Goal: Register for event/course

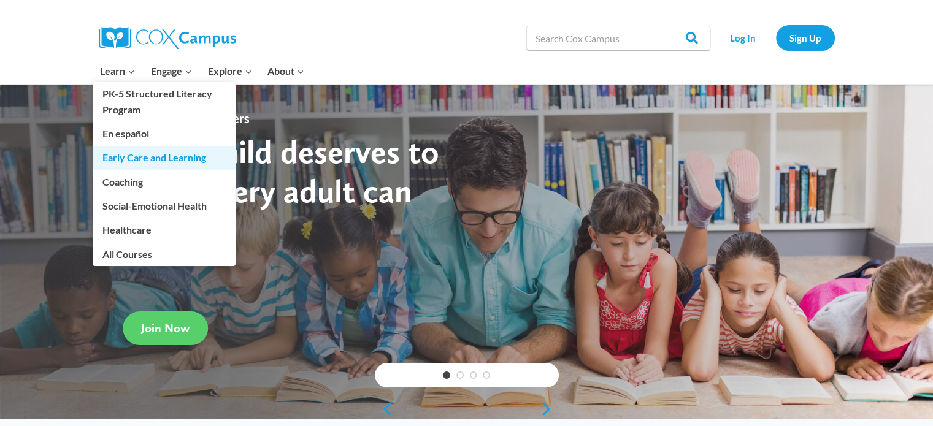
click at [124, 166] on link "Early Care and Learning" at bounding box center [164, 157] width 143 height 23
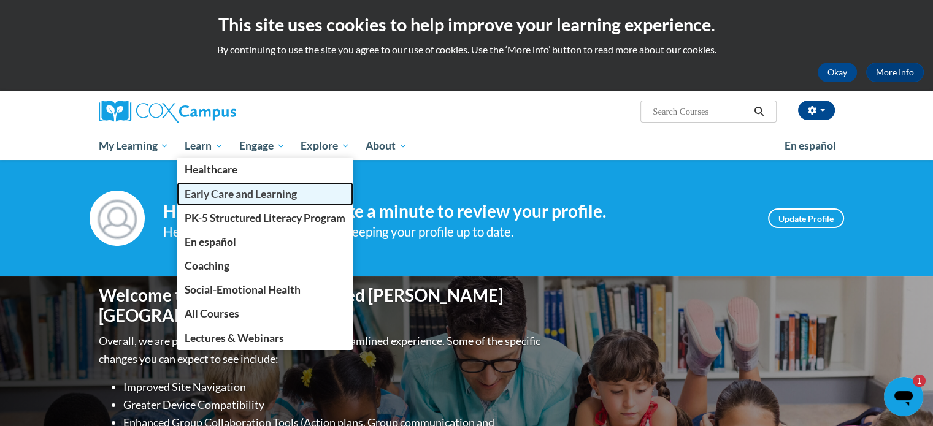
click at [209, 188] on span "Early Care and Learning" at bounding box center [241, 194] width 112 height 13
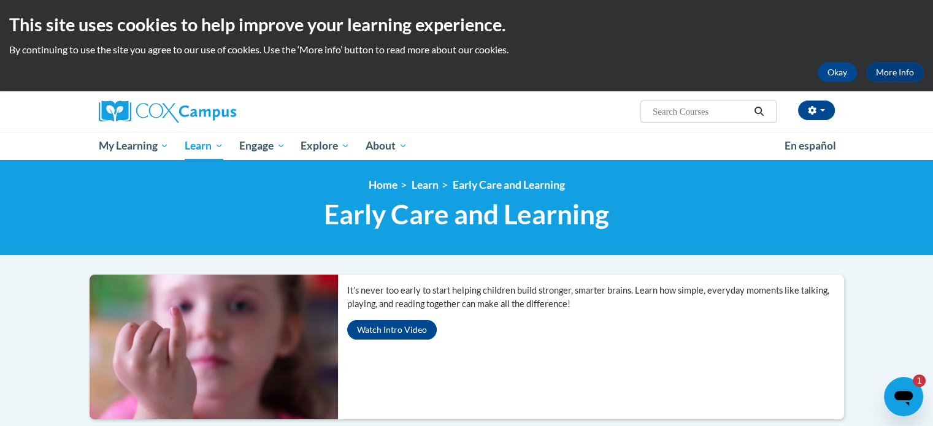
click at [794, 235] on div "<en>Home</en><fr>Accueil</fr><de>Zuhause</de><it>Casa</it><es>Casa</es><pt>Casa…" at bounding box center [466, 208] width 773 height 58
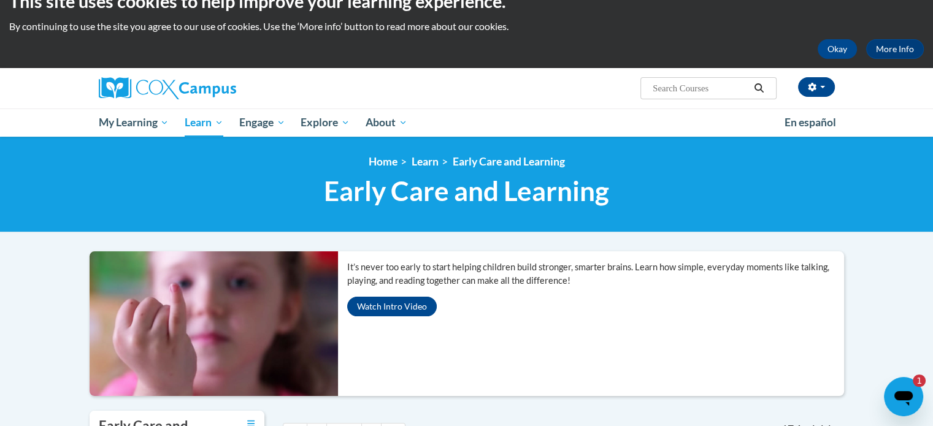
scroll to position [25, 0]
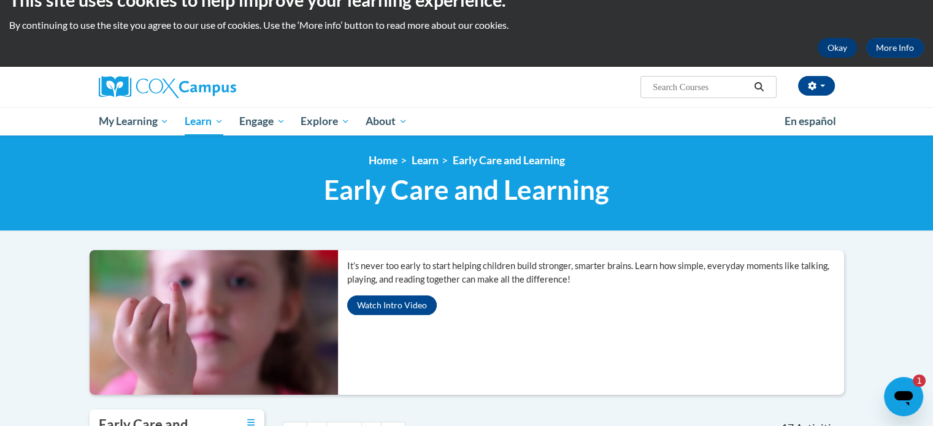
click at [844, 49] on button "Okay" at bounding box center [837, 48] width 39 height 20
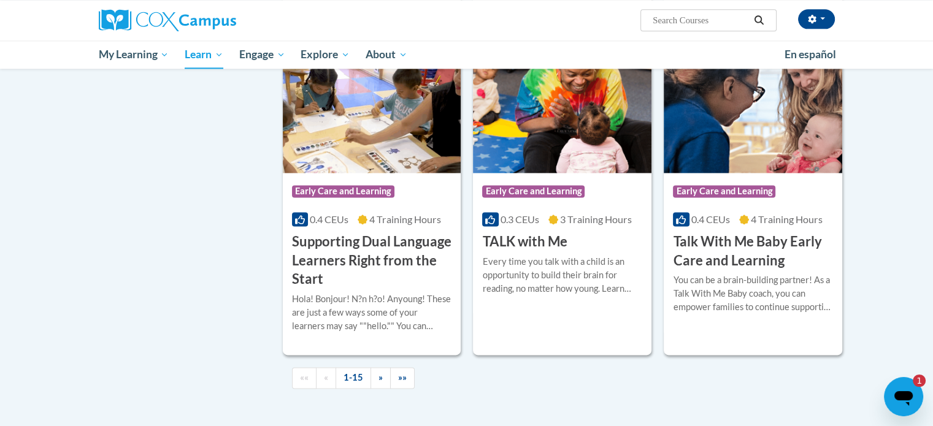
scroll to position [1671, 0]
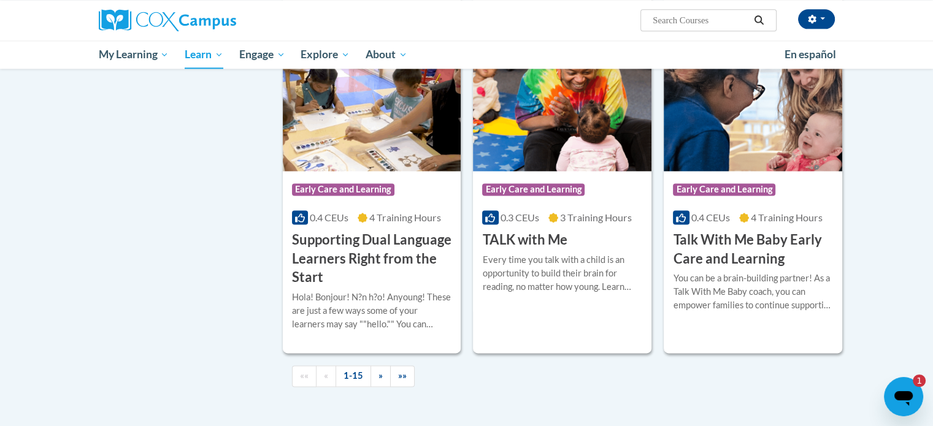
click at [785, 265] on h3 "Talk With Me Baby Early Care and Learning" at bounding box center [753, 250] width 160 height 38
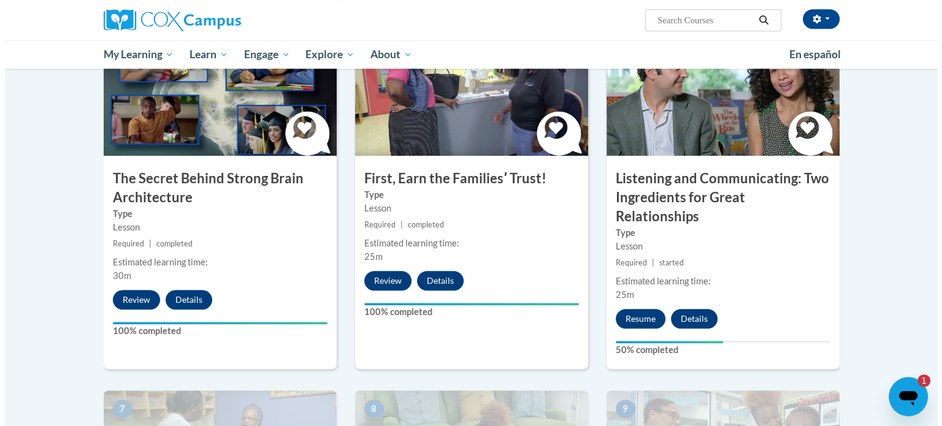
scroll to position [647, 0]
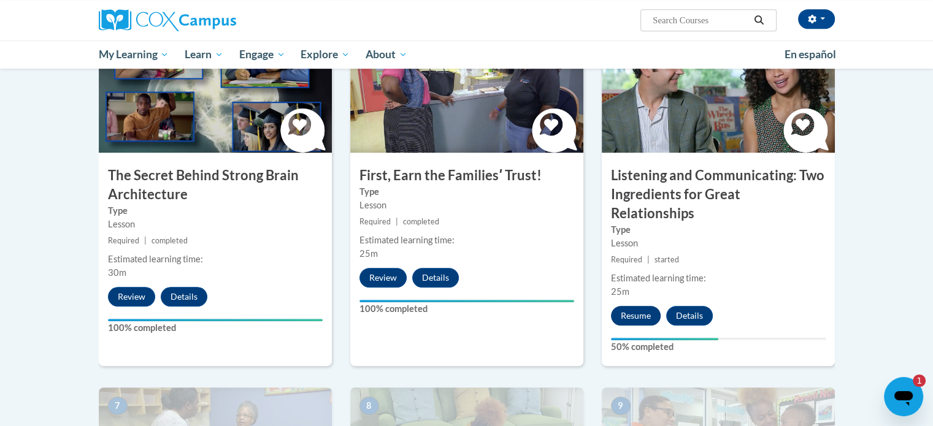
click at [647, 306] on button "Resume" at bounding box center [636, 316] width 50 height 20
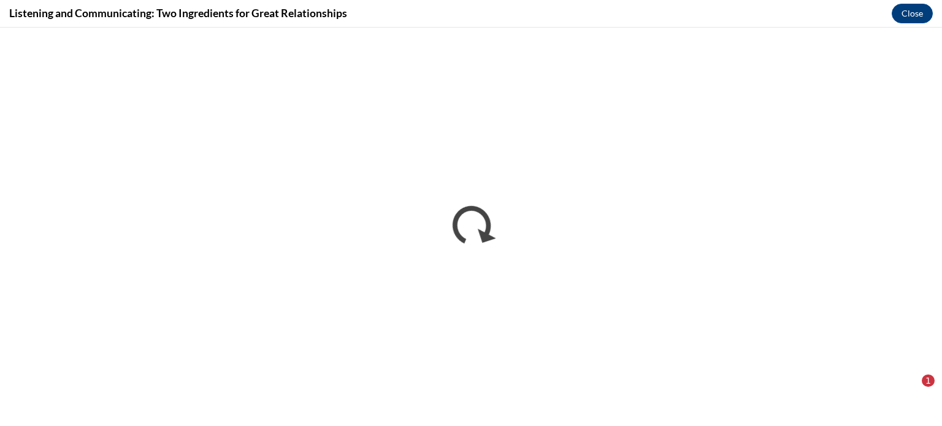
scroll to position [0, 0]
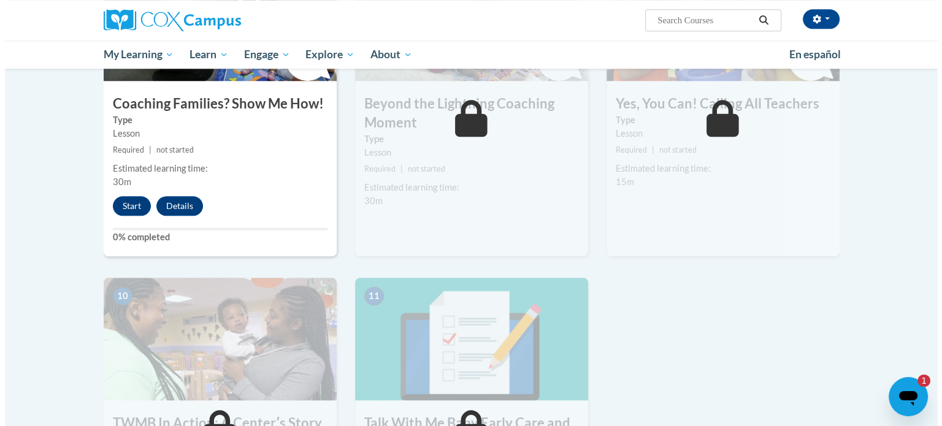
scroll to position [989, 0]
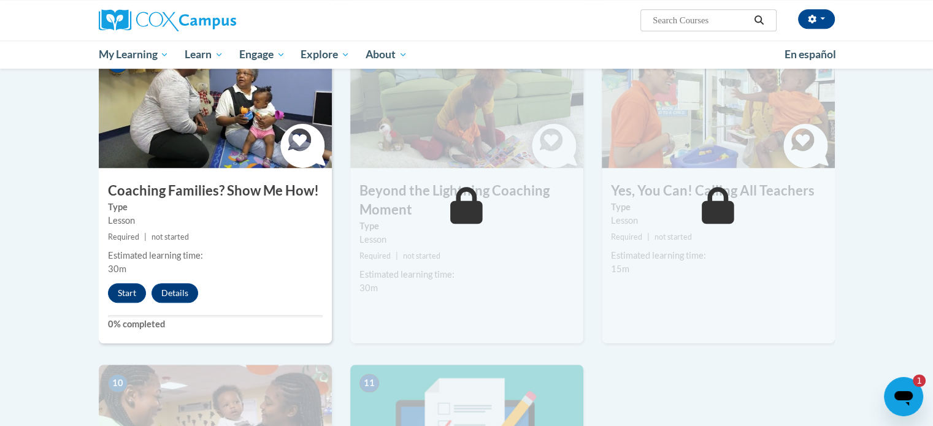
click at [689, 277] on div "9 Yes, You Can! Calling All Teachers Type Lesson Required | not started Estimat…" at bounding box center [718, 194] width 233 height 298
click at [133, 283] on button "Start" at bounding box center [127, 293] width 38 height 20
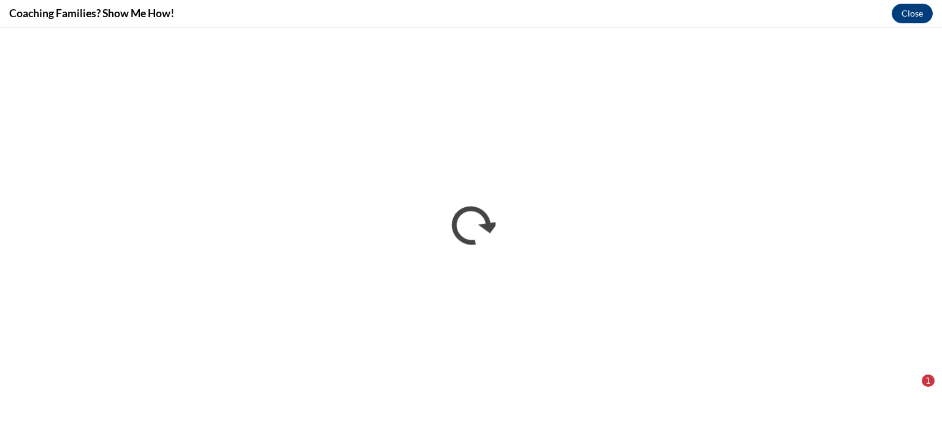
scroll to position [0, 0]
